Goal: Find specific page/section: Find specific page/section

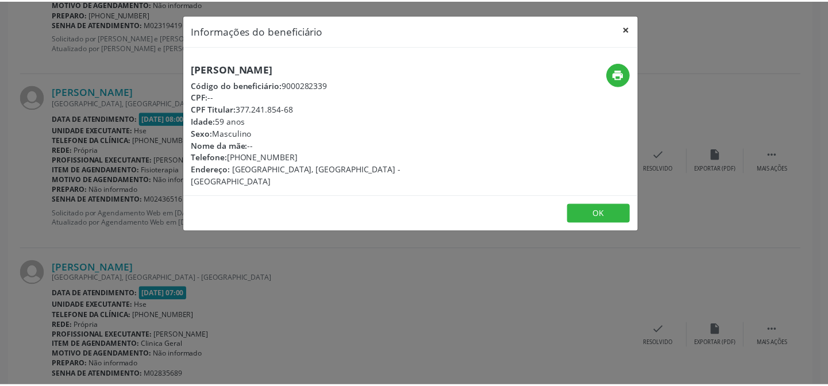
scroll to position [1149, 0]
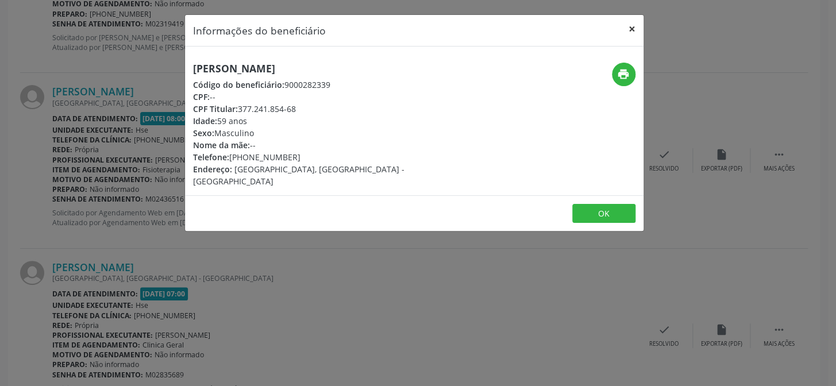
click at [630, 28] on button "×" at bounding box center [631, 29] width 23 height 28
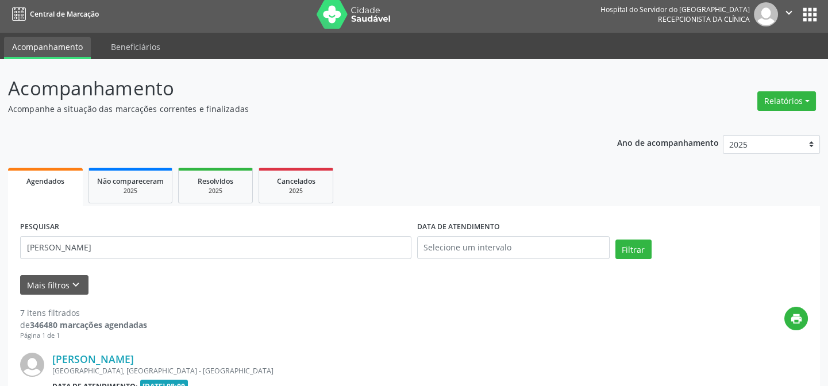
scroll to position [0, 0]
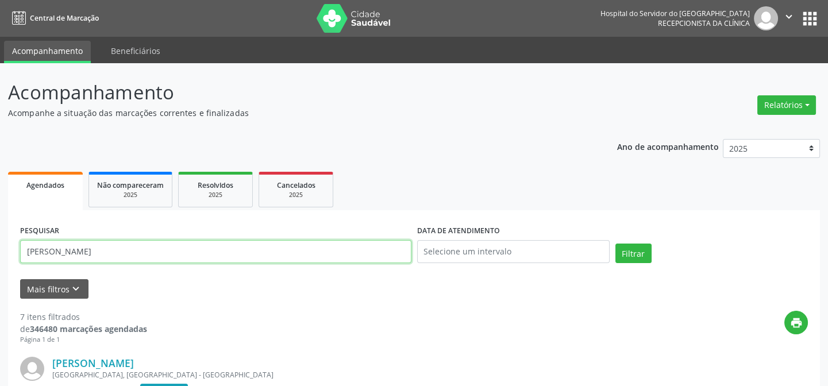
click at [156, 253] on input "[PERSON_NAME]" at bounding box center [215, 251] width 391 height 23
type input "e"
click at [615, 244] on button "Filtrar" at bounding box center [633, 254] width 36 height 20
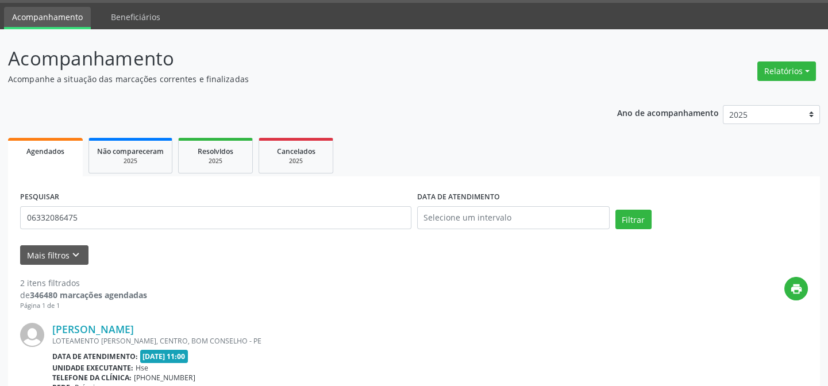
scroll to position [52, 0]
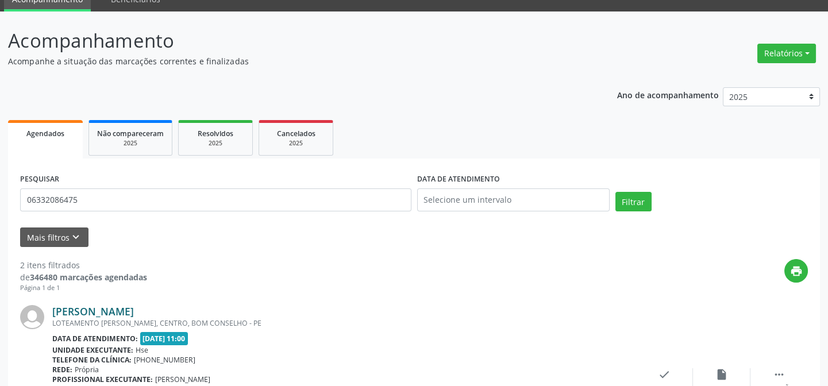
click at [114, 313] on link "[PERSON_NAME]" at bounding box center [93, 311] width 82 height 13
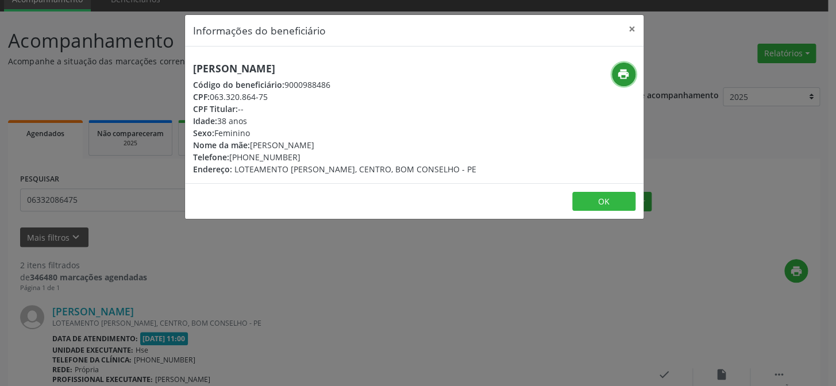
click at [619, 72] on icon "print" at bounding box center [623, 74] width 13 height 13
click at [632, 28] on button "×" at bounding box center [631, 29] width 23 height 28
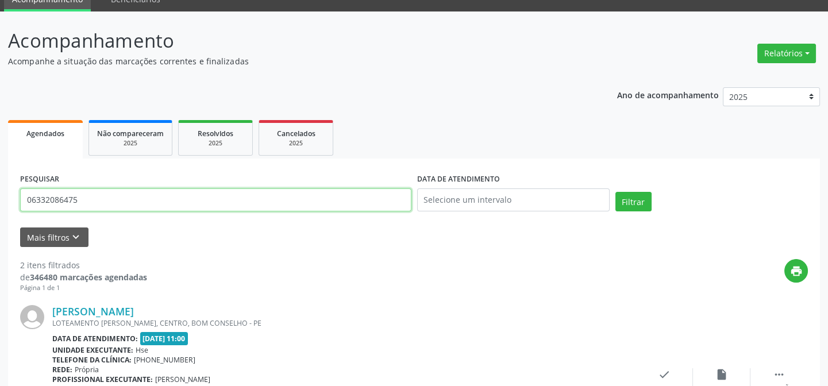
click at [92, 200] on input "06332086475" at bounding box center [215, 199] width 391 height 23
type input "0"
click at [615, 192] on button "Filtrar" at bounding box center [633, 202] width 36 height 20
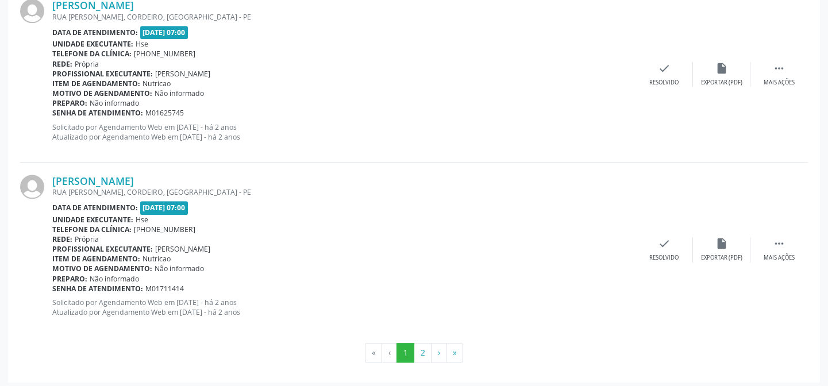
scroll to position [2640, 0]
click at [425, 350] on button "2" at bounding box center [423, 352] width 18 height 20
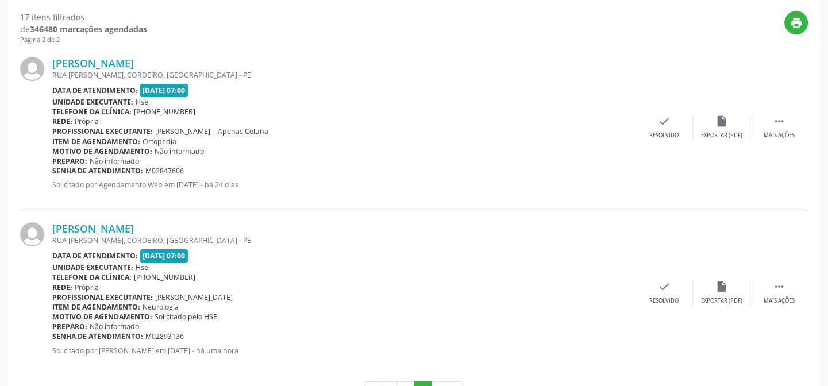
scroll to position [237, 0]
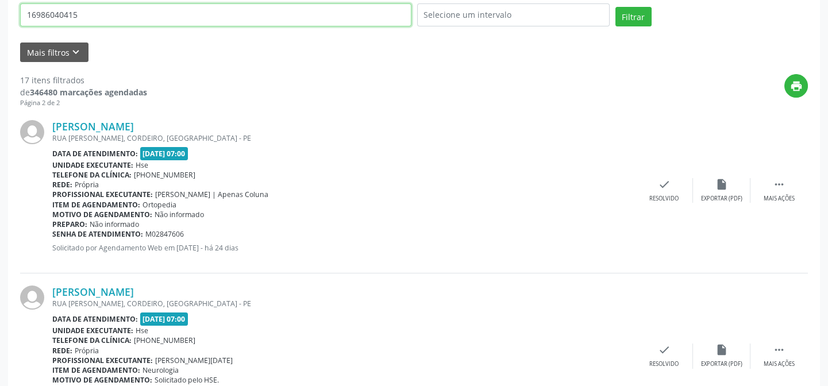
click at [90, 15] on input "16986040415" at bounding box center [215, 14] width 391 height 23
type input "1"
click at [615, 7] on button "Filtrar" at bounding box center [633, 17] width 36 height 20
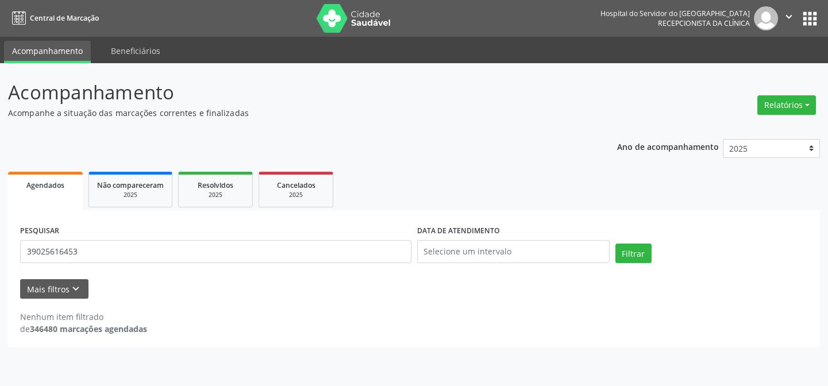
scroll to position [0, 0]
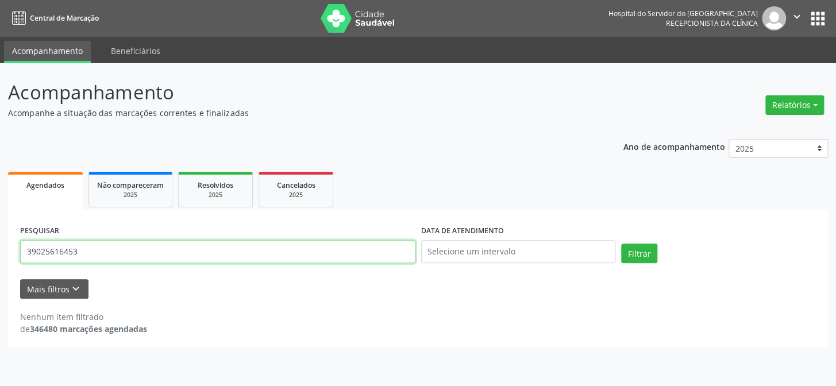
drag, startPoint x: 93, startPoint y: 247, endPoint x: 102, endPoint y: 245, distance: 8.9
click at [101, 245] on input "39025616453" at bounding box center [217, 251] width 395 height 23
type input "3"
click at [621, 244] on button "Filtrar" at bounding box center [639, 254] width 36 height 20
click at [92, 252] on input "39025616453" at bounding box center [217, 251] width 395 height 23
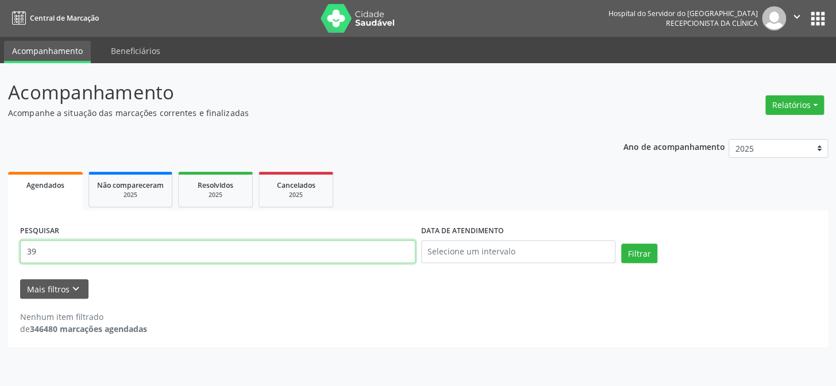
type input "3"
type input "[PERSON_NAME] acioli lins"
click at [621, 244] on button "Filtrar" at bounding box center [639, 254] width 36 height 20
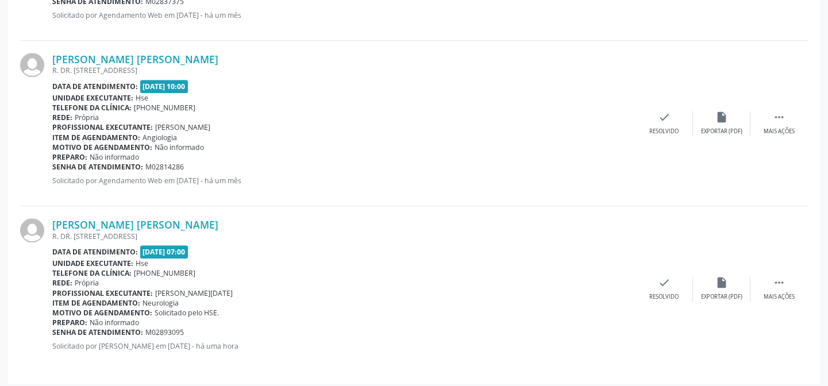
scroll to position [2052, 0]
